Goal: Task Accomplishment & Management: Use online tool/utility

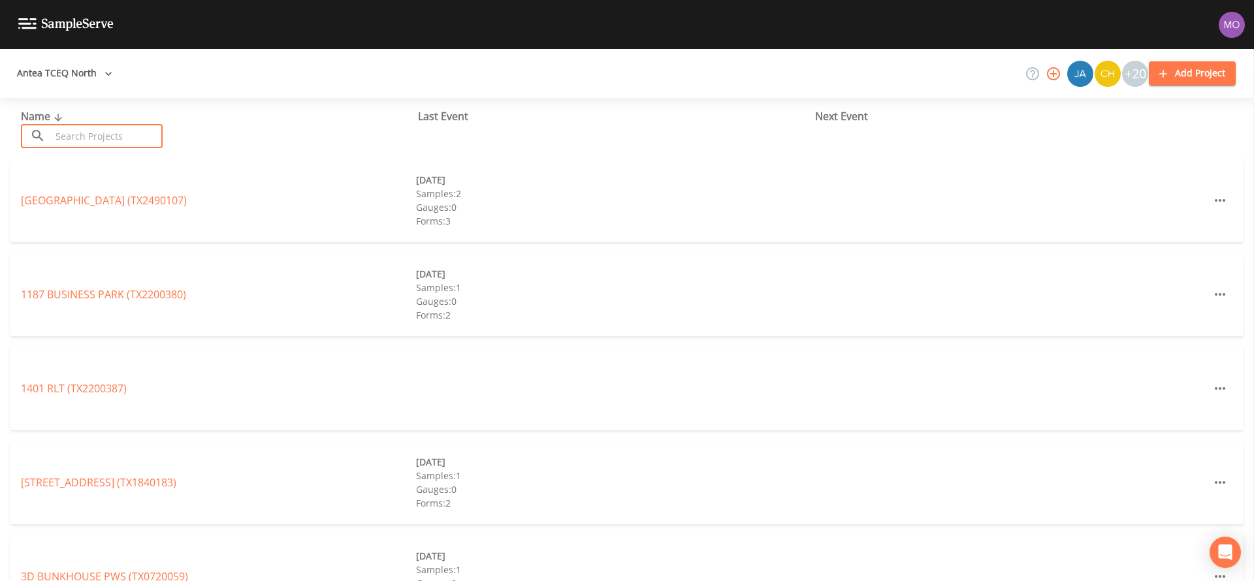
click at [117, 136] on input "text" at bounding box center [107, 136] width 112 height 24
paste input "Tx1020028"
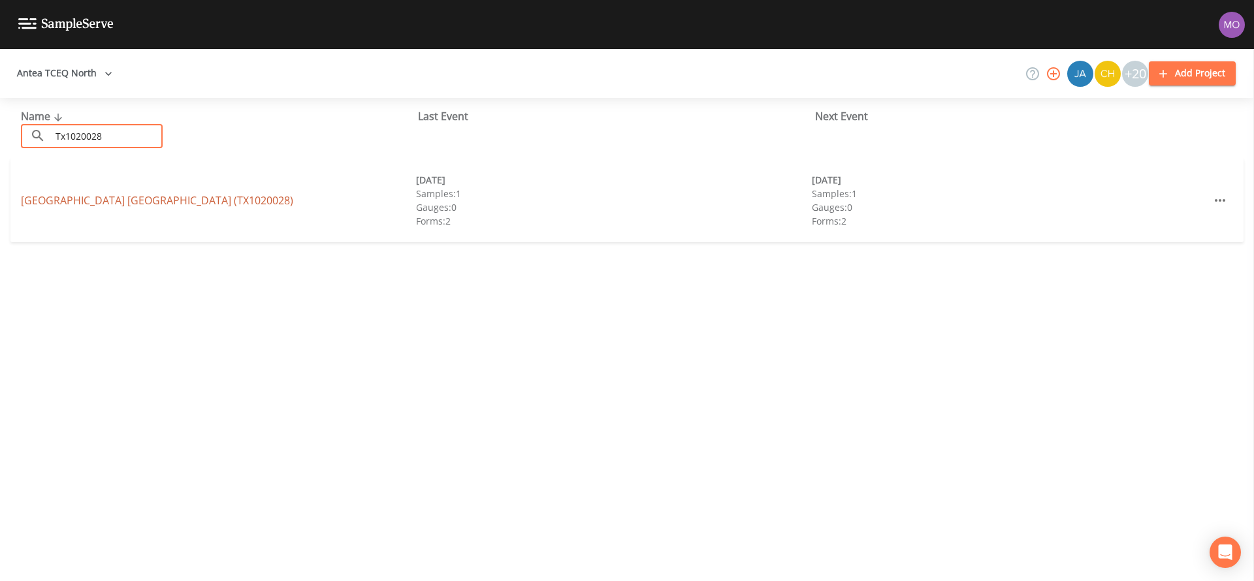
type input "Tx1020028"
click at [95, 197] on link "HOLIDAY SPRINGS MOBILE HOME PARK (TX1020028)" at bounding box center [157, 200] width 272 height 14
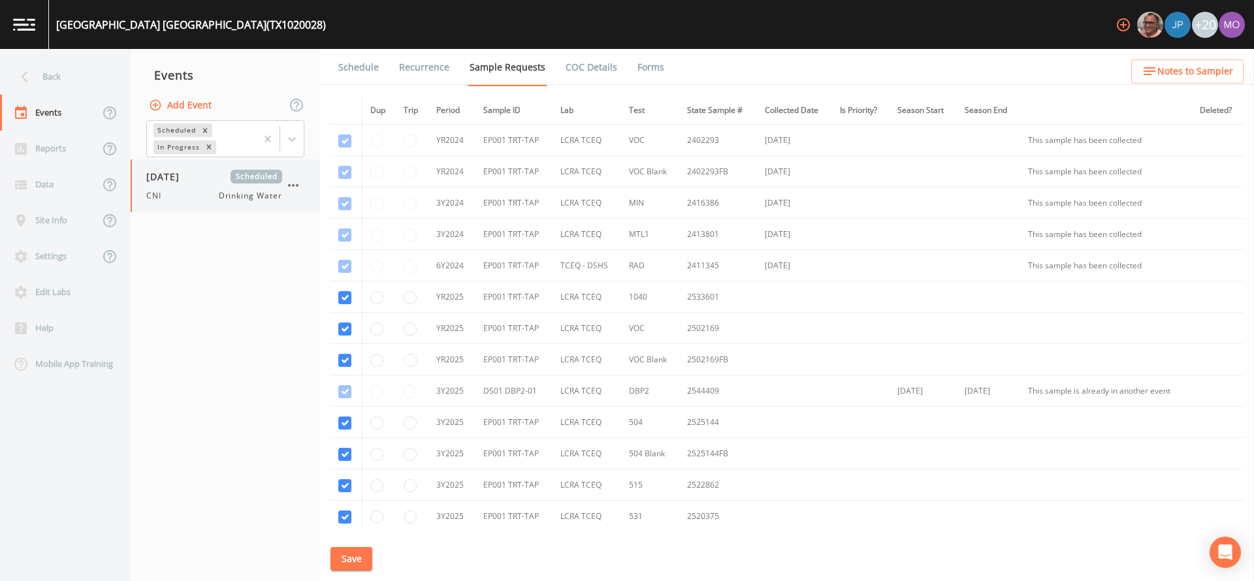
click at [181, 184] on div "09/30/2025 Scheduled CNI Drinking Water" at bounding box center [214, 186] width 136 height 32
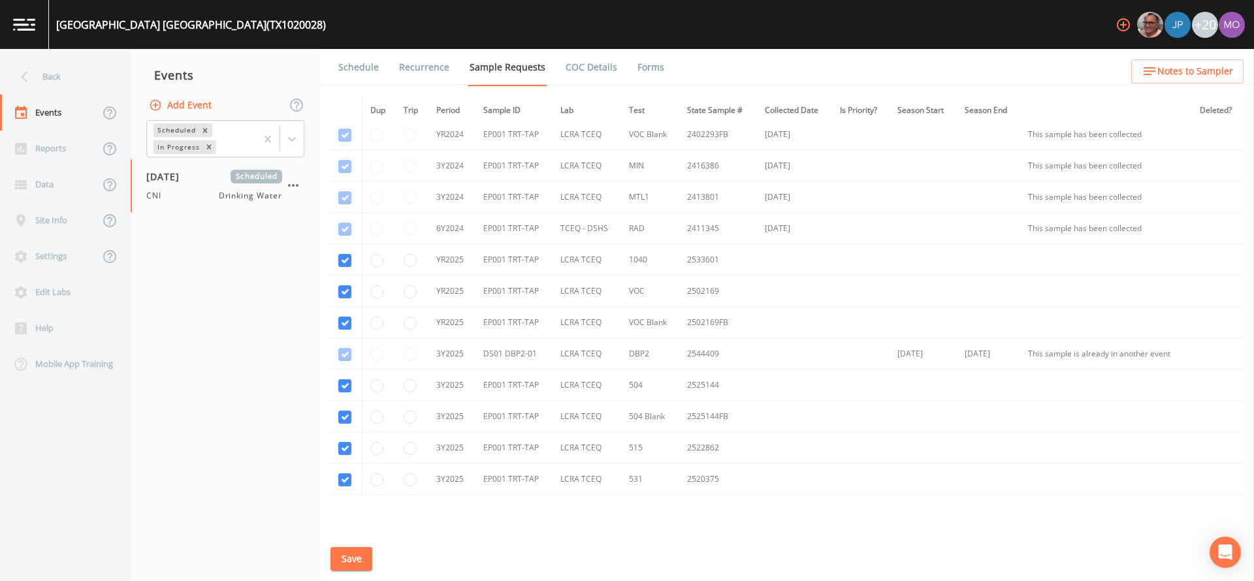
scroll to position [39, 0]
click at [371, 478] on input "radio" at bounding box center [376, 478] width 13 height 13
radio input "true"
click at [355, 551] on button "Save" at bounding box center [351, 559] width 42 height 24
